Goal: Task Accomplishment & Management: Manage account settings

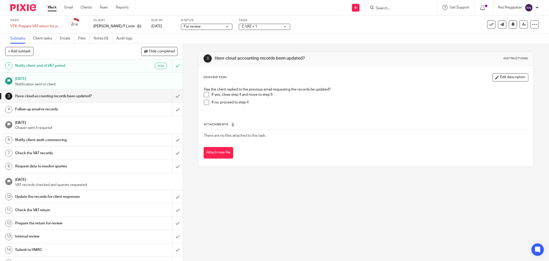
click at [53, 8] on link "Work" at bounding box center [52, 7] width 9 height 5
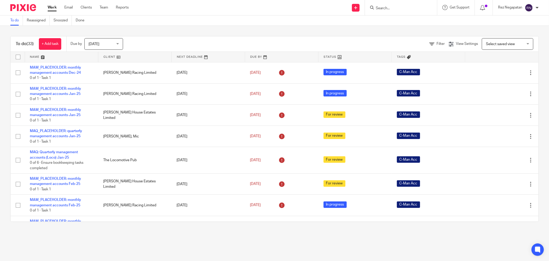
click at [300, 14] on div "Send new email Create task Add client Get Support Contact Support Help Document…" at bounding box center [343, 7] width 413 height 15
click at [52, 9] on link "Work" at bounding box center [52, 7] width 9 height 5
click at [119, 44] on div "Today Today" at bounding box center [103, 44] width 39 height 12
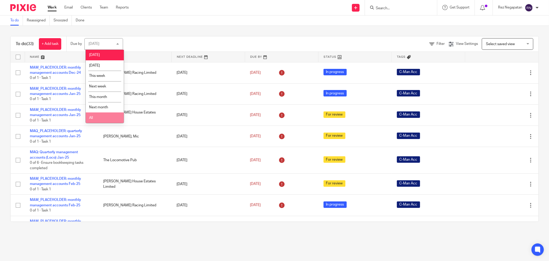
click at [103, 119] on li "All" at bounding box center [105, 117] width 38 height 11
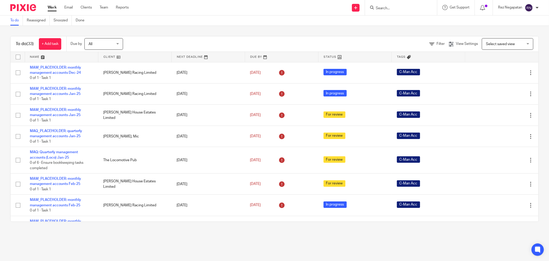
click at [216, 17] on div "To do Reassigned Snoozed Done" at bounding box center [274, 20] width 549 height 10
click at [437, 43] on link "Clear" at bounding box center [441, 44] width 8 height 4
